Goal: Information Seeking & Learning: Check status

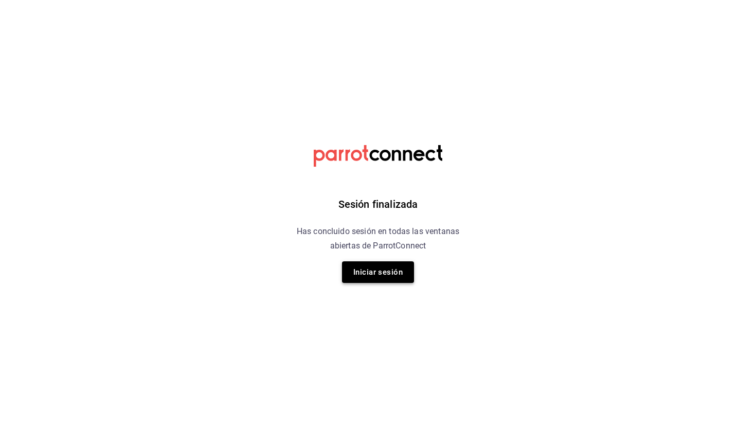
click at [375, 278] on button "Iniciar sesión" at bounding box center [378, 272] width 72 height 22
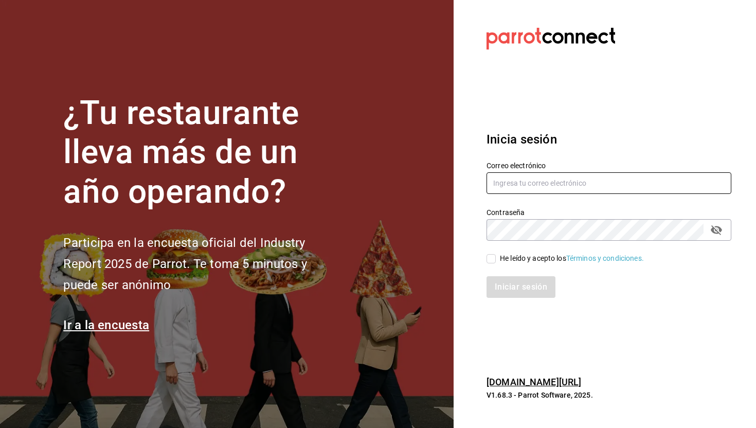
click at [536, 180] on input "text" at bounding box center [608, 183] width 245 height 22
click at [523, 185] on input "text" at bounding box center [608, 183] width 245 height 22
type input "[PERSON_NAME][EMAIL_ADDRESS][DOMAIN_NAME]"
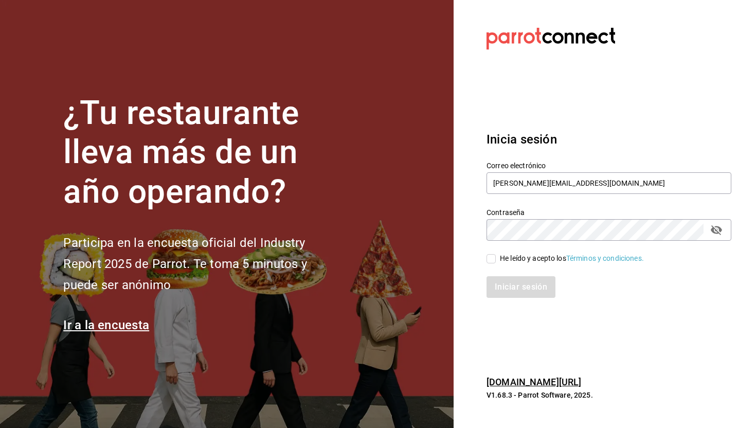
click at [495, 259] on input "He leído y acepto los Términos y condiciones." at bounding box center [490, 258] width 9 height 9
checkbox input "true"
click at [511, 285] on button "Iniciar sesión" at bounding box center [521, 287] width 70 height 22
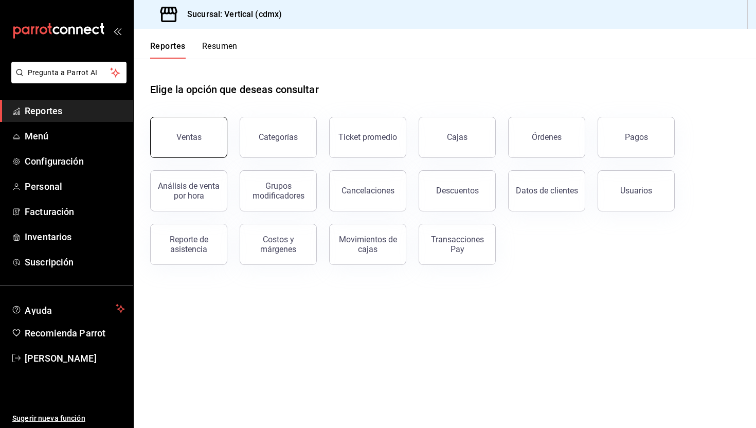
click at [204, 137] on button "Ventas" at bounding box center [188, 137] width 77 height 41
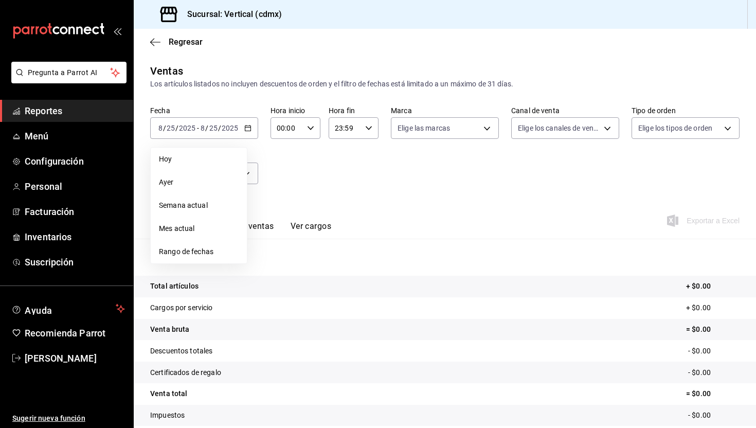
click at [325, 170] on div "Fecha 2025-08-25 8 / 25 / 2025 - 2025-08-25 8 / 25 / 2025 Hoy Ayer Semana actua…" at bounding box center [444, 151] width 589 height 90
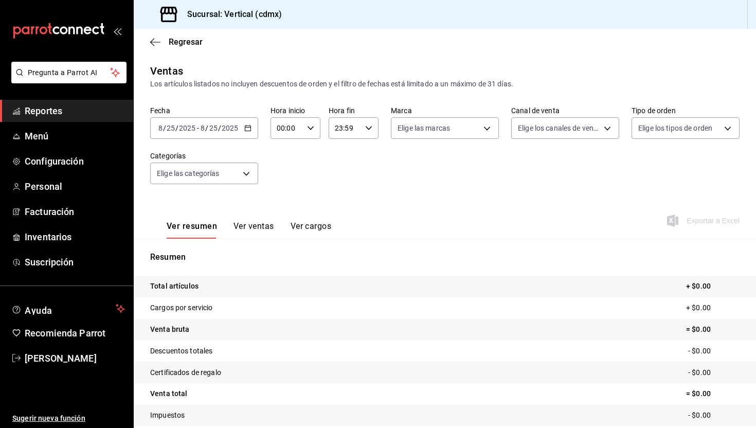
click at [245, 126] on \(Stroke\) "button" at bounding box center [248, 128] width 6 height 6
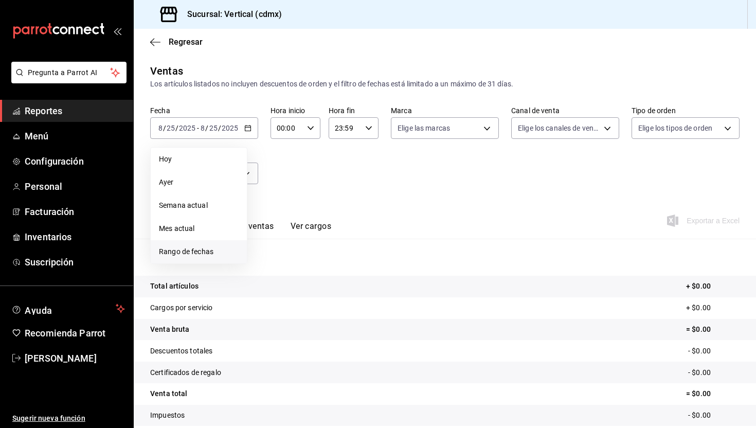
click at [208, 252] on span "Rango de fechas" at bounding box center [199, 251] width 80 height 11
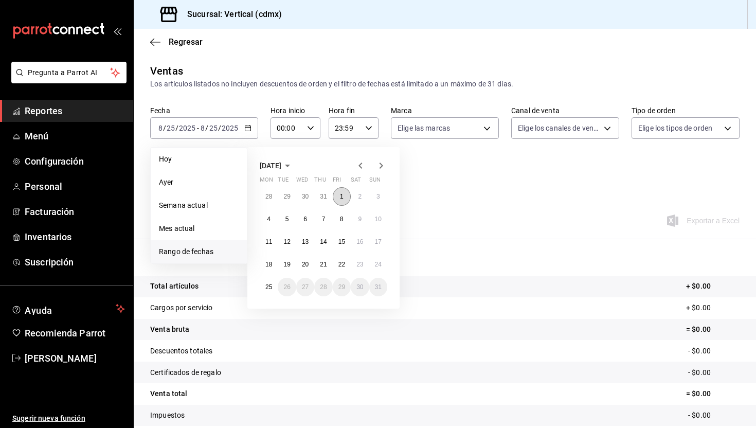
click at [346, 200] on button "1" at bounding box center [342, 196] width 18 height 19
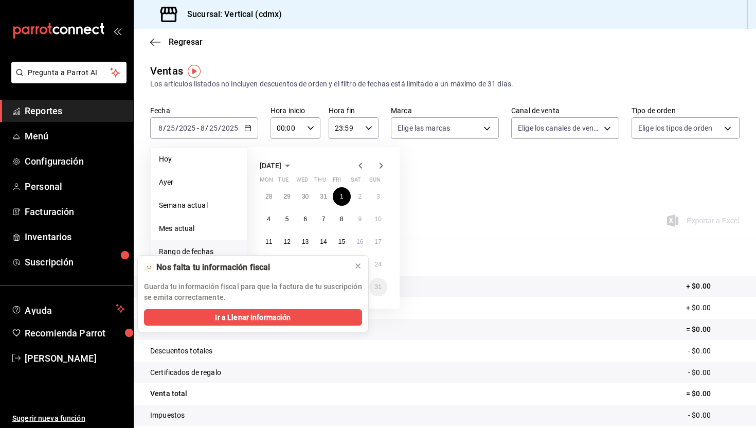
click at [267, 284] on body "Pregunta a Parrot AI Reportes Menú Configuración Personal Facturación Inventari…" at bounding box center [378, 214] width 756 height 428
click at [472, 211] on div "Ver resumen Ver ventas Ver cargos Exportar a Excel" at bounding box center [445, 217] width 622 height 42
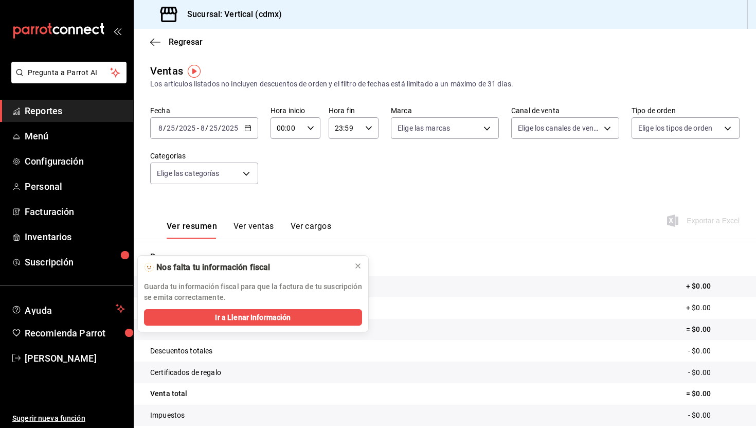
click at [324, 178] on div "Fecha 2025-08-25 8 / 25 / 2025 - 2025-08-25 8 / 25 / 2025 Hora inicio 00:00 Hor…" at bounding box center [444, 151] width 589 height 90
click at [249, 122] on div "2025-08-25 8 / 25 / 2025 - 2025-08-25 8 / 25 / 2025" at bounding box center [204, 128] width 108 height 22
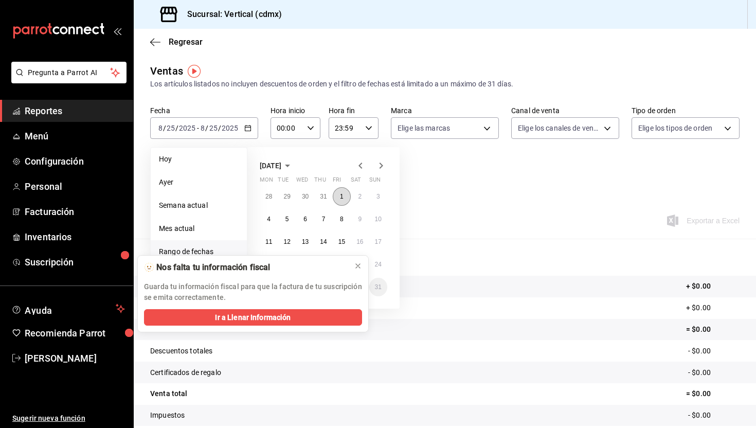
click at [345, 203] on button "1" at bounding box center [342, 196] width 18 height 19
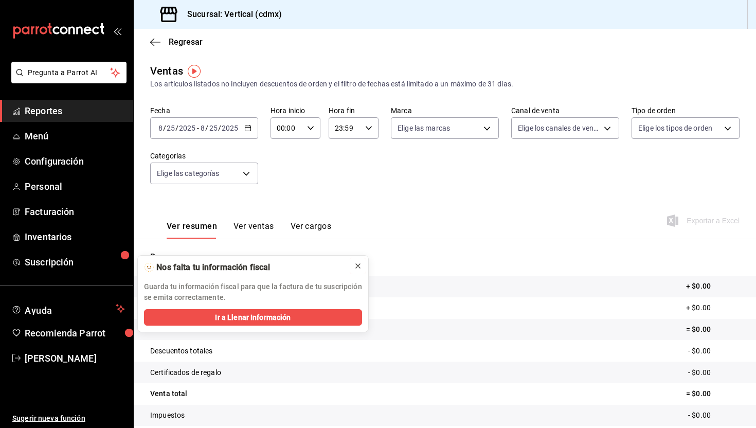
click at [361, 265] on icon at bounding box center [358, 266] width 8 height 8
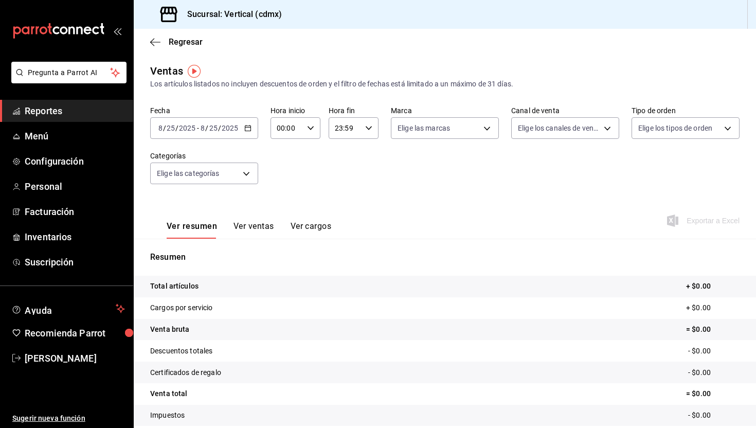
click at [249, 127] on icon "button" at bounding box center [247, 127] width 7 height 7
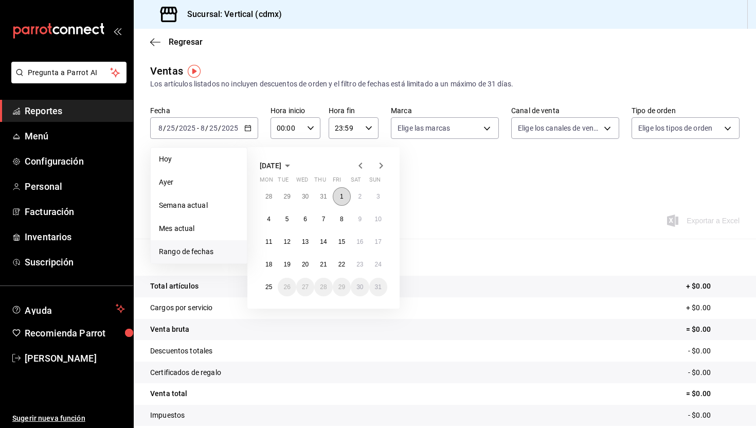
click at [344, 197] on button "1" at bounding box center [342, 196] width 18 height 19
click at [269, 287] on abbr "25" at bounding box center [268, 286] width 7 height 7
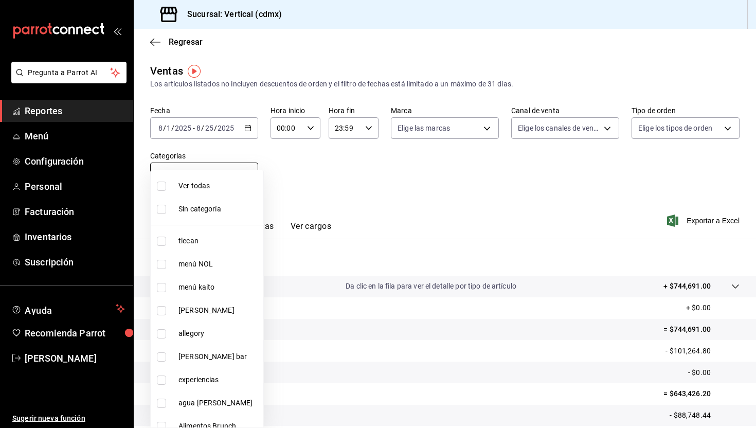
click at [246, 174] on body "Pregunta a Parrot AI Reportes Menú Configuración Personal Facturación Inventari…" at bounding box center [378, 214] width 756 height 428
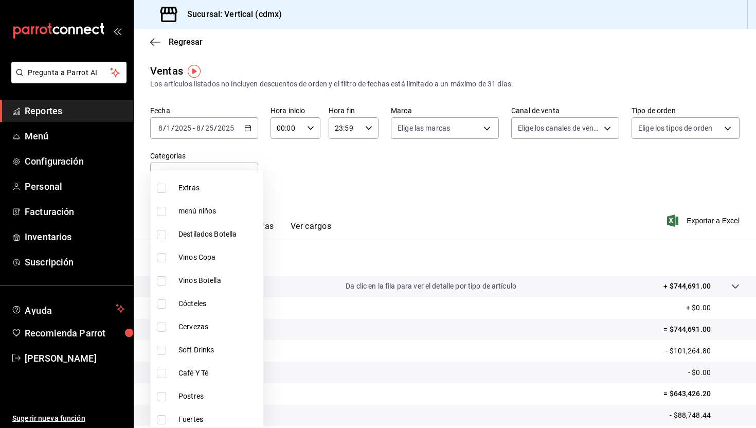
scroll to position [856, 0]
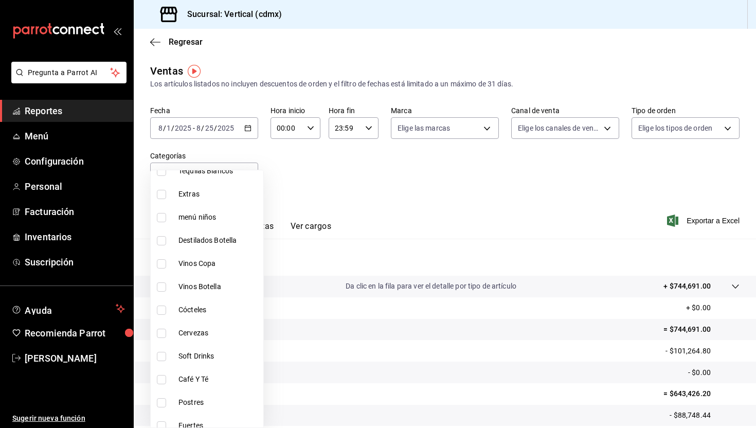
click at [162, 308] on input "checkbox" at bounding box center [161, 309] width 9 height 9
checkbox input "true"
type input "cbbc6d68-a15c-4827-8409-116d529bb082"
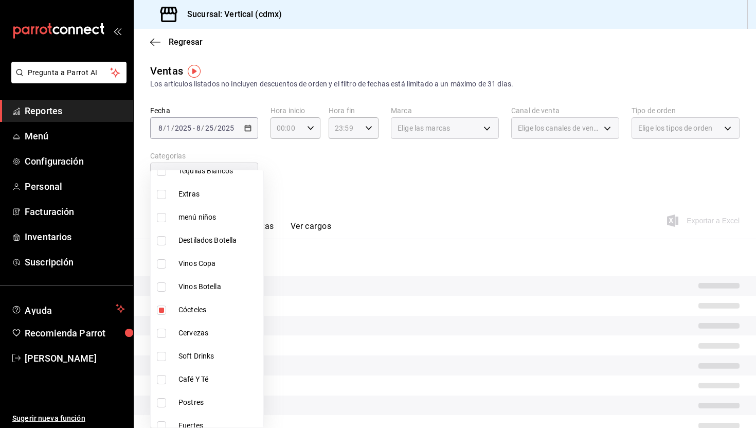
click at [372, 183] on div at bounding box center [378, 214] width 756 height 428
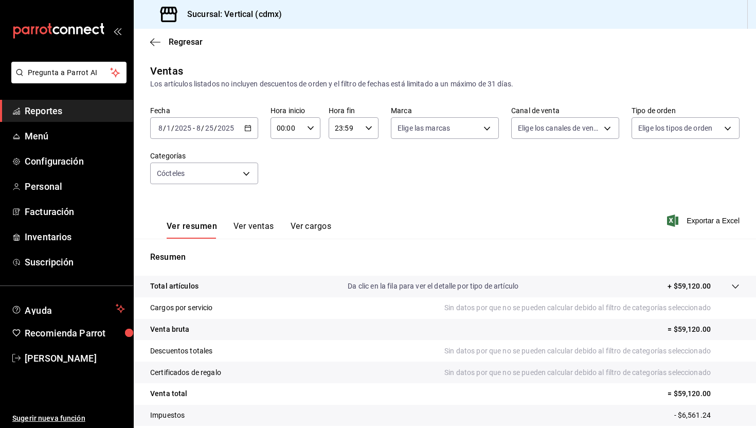
scroll to position [65, 0]
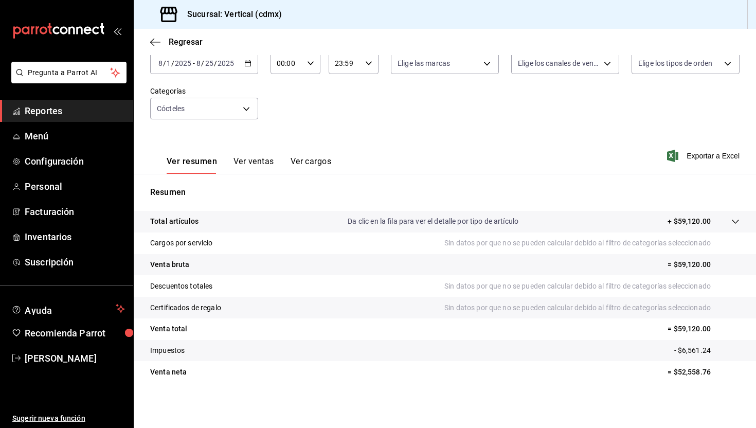
click at [261, 162] on button "Ver ventas" at bounding box center [253, 164] width 41 height 17
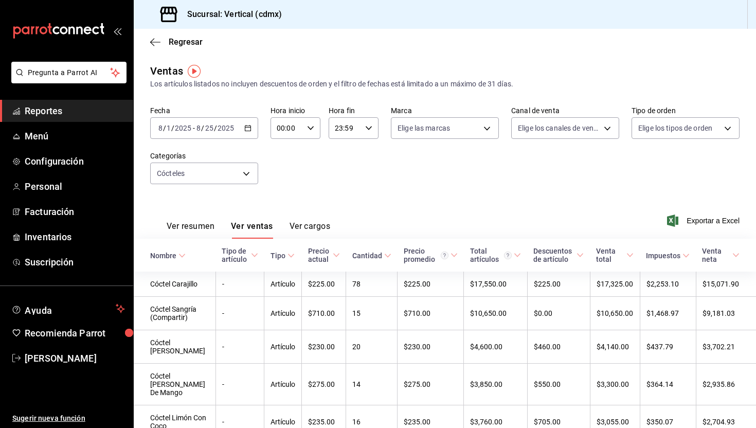
click at [201, 228] on button "Ver resumen" at bounding box center [191, 229] width 48 height 17
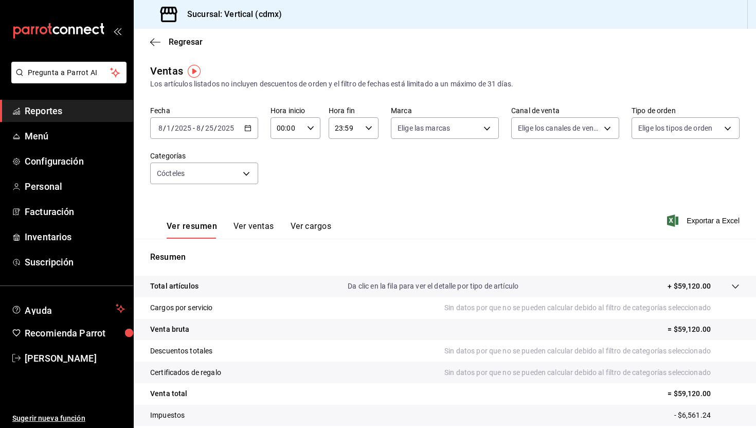
scroll to position [65, 0]
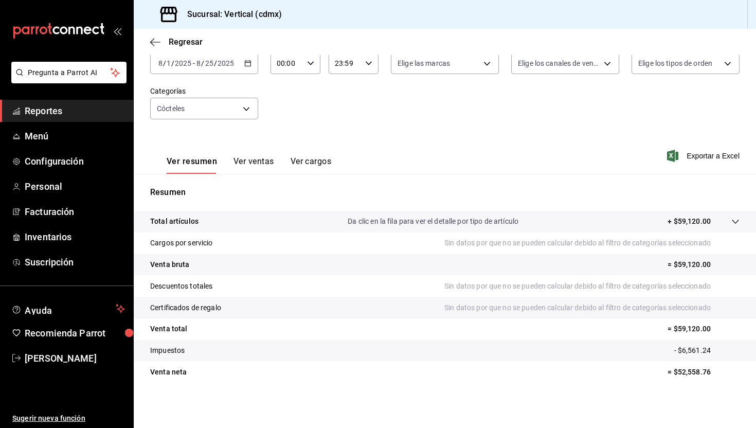
click at [257, 166] on button "Ver ventas" at bounding box center [253, 164] width 41 height 17
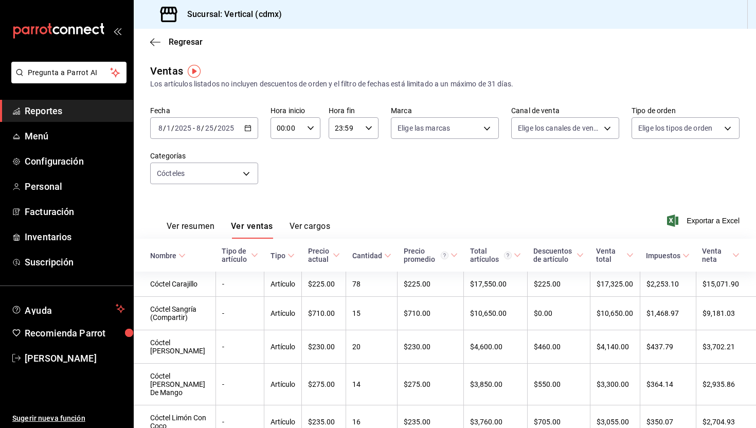
click at [249, 128] on icon "button" at bounding box center [247, 127] width 7 height 7
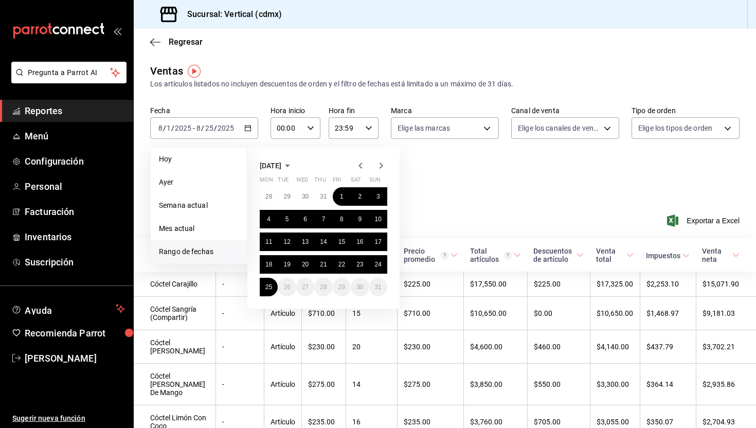
click at [359, 165] on icon "button" at bounding box center [360, 165] width 4 height 6
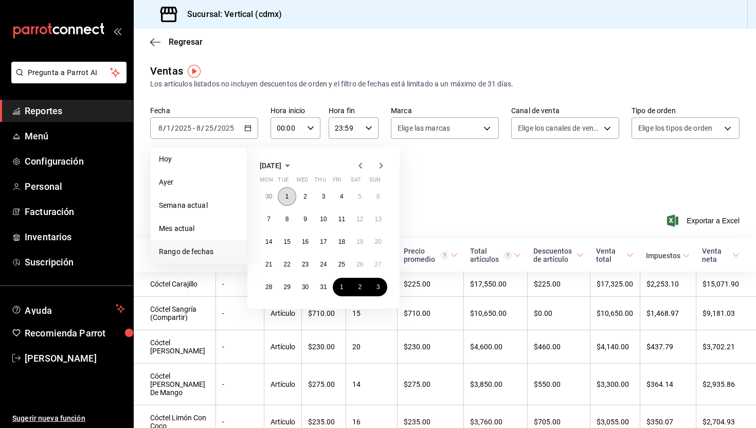
click at [291, 197] on button "1" at bounding box center [287, 196] width 18 height 19
click at [320, 287] on abbr "31" at bounding box center [323, 286] width 7 height 7
